Goal: Task Accomplishment & Management: Manage account settings

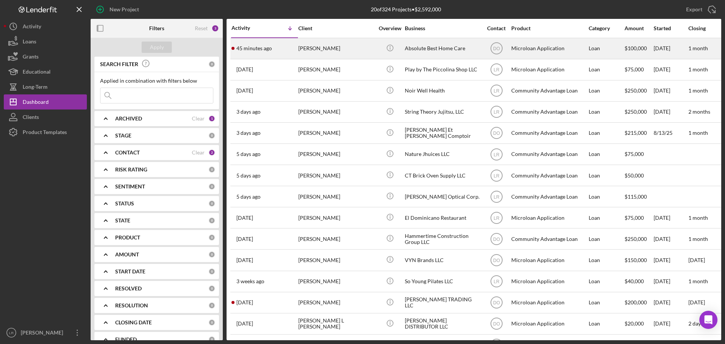
click at [314, 43] on div "[PERSON_NAME]" at bounding box center [335, 49] width 75 height 20
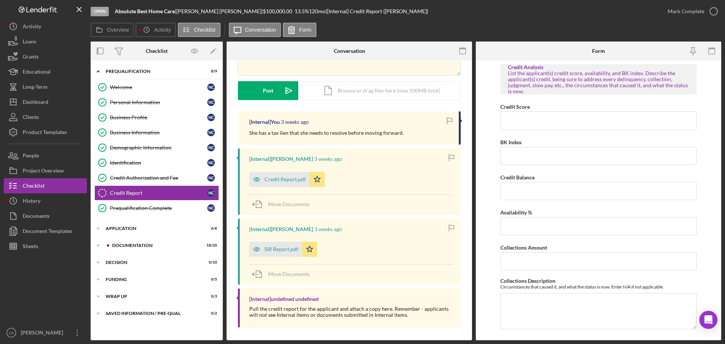
scroll to position [84, 0]
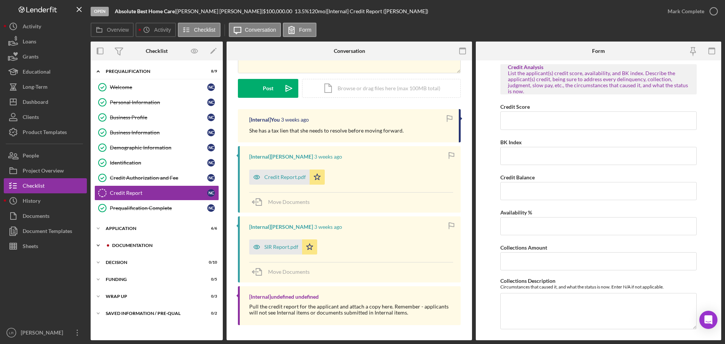
click at [123, 253] on div "Icon/Expander Prequalification 8 / 9 Welcome Welcome N C Personal Information P…" at bounding box center [157, 200] width 132 height 272
click at [128, 245] on div "Documentation" at bounding box center [162, 245] width 101 height 5
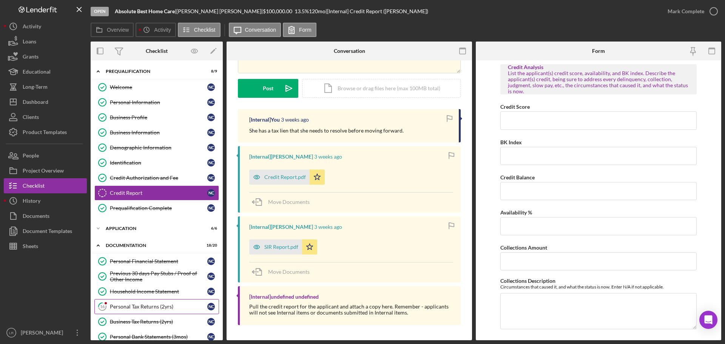
click at [136, 306] on div "Personal Tax Returns (2yrs)" at bounding box center [158, 306] width 97 height 6
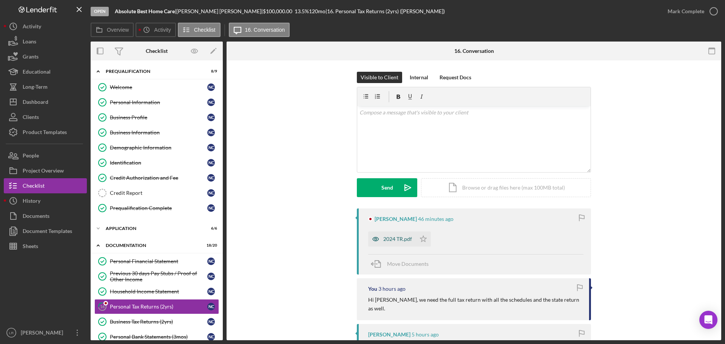
click at [394, 240] on div "2024 TR.pdf" at bounding box center [397, 239] width 29 height 6
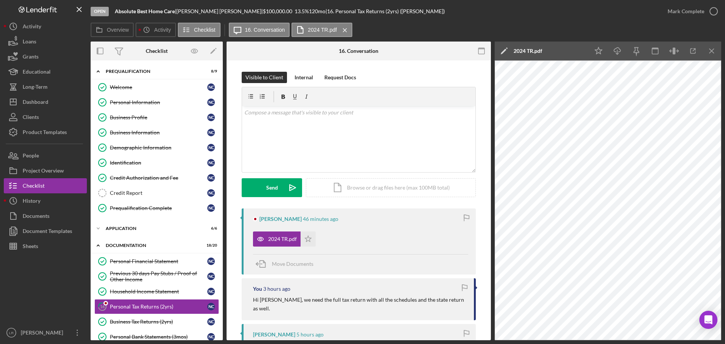
click at [501, 49] on icon "Icon/Edit" at bounding box center [503, 51] width 19 height 19
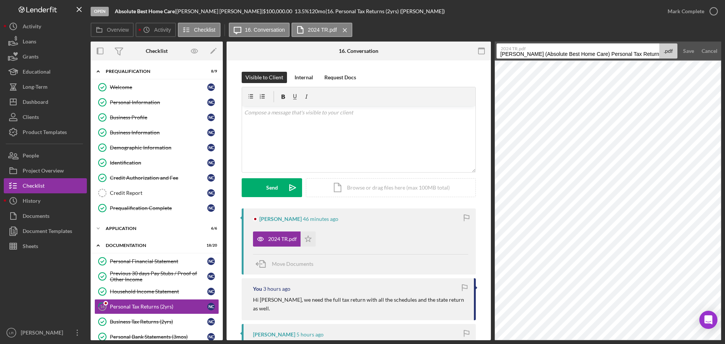
drag, startPoint x: 604, startPoint y: 53, endPoint x: 299, endPoint y: 60, distance: 305.1
click at [299, 60] on div "Overview Internal Workflow Stage Open Icon/Dropdown Arrow Archive (can unarchiv…" at bounding box center [406, 191] width 630 height 299
drag, startPoint x: 548, startPoint y: 55, endPoint x: 669, endPoint y: 48, distance: 121.0
click at [669, 48] on div "2024 TR.pdf Personal Tax Returns (2yrs) 20250828 .pdf" at bounding box center [586, 50] width 181 height 15
type input "Personal Tax Return 2024"
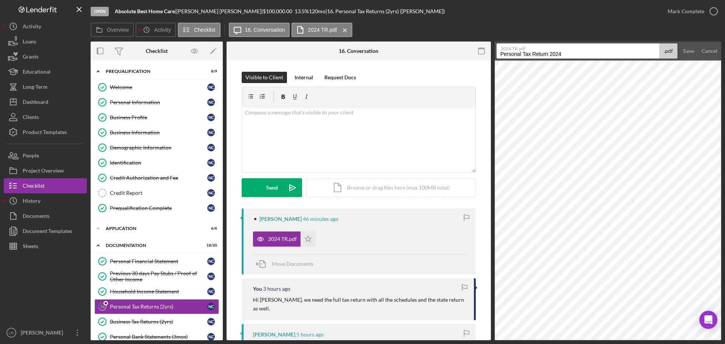
click at [679, 43] on button "Save" at bounding box center [688, 50] width 18 height 15
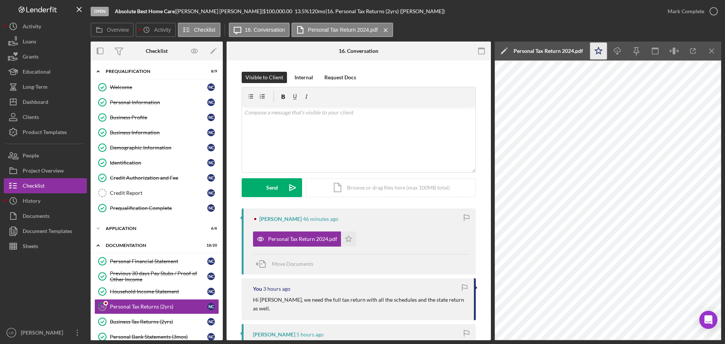
click at [596, 51] on polygon "button" at bounding box center [598, 50] width 7 height 7
click at [616, 50] on icon "Icon/Download" at bounding box center [617, 51] width 17 height 17
drag, startPoint x: 711, startPoint y: 48, endPoint x: 713, endPoint y: 25, distance: 23.5
click at [711, 48] on icon "Icon/Menu Close" at bounding box center [711, 51] width 17 height 17
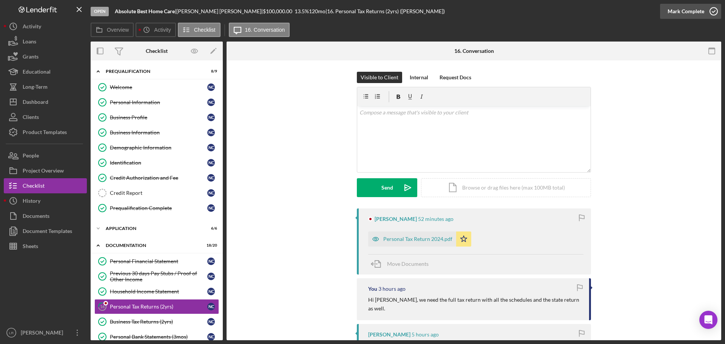
click at [713, 11] on icon "button" at bounding box center [713, 11] width 19 height 19
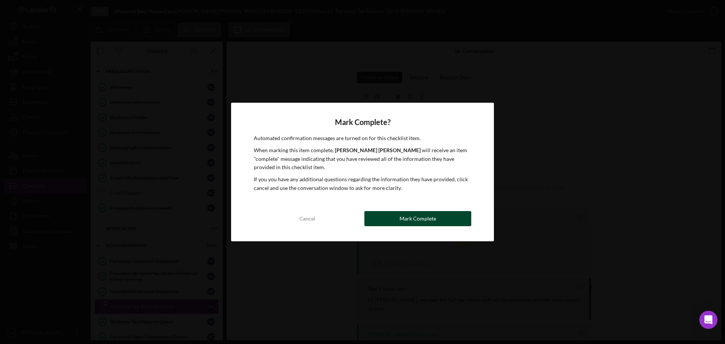
click at [422, 212] on div "Mark Complete" at bounding box center [417, 218] width 37 height 15
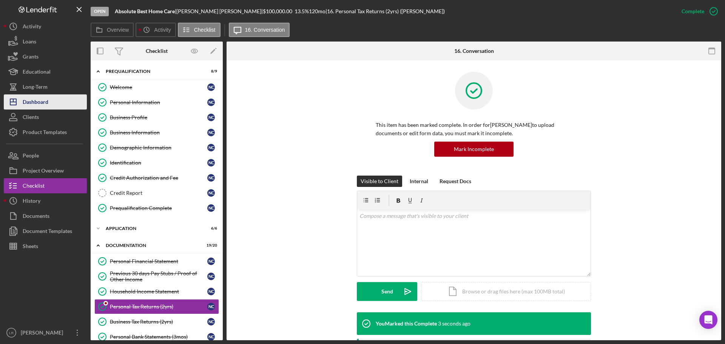
click at [47, 100] on div "Dashboard" at bounding box center [36, 102] width 26 height 17
